Goal: Navigation & Orientation: Find specific page/section

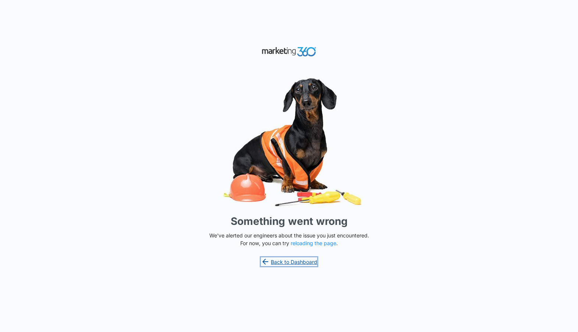
click at [300, 259] on link "Back to Dashboard" at bounding box center [289, 261] width 57 height 9
click at [313, 242] on button "reloading the page" at bounding box center [314, 243] width 46 height 6
